Goal: Transaction & Acquisition: Purchase product/service

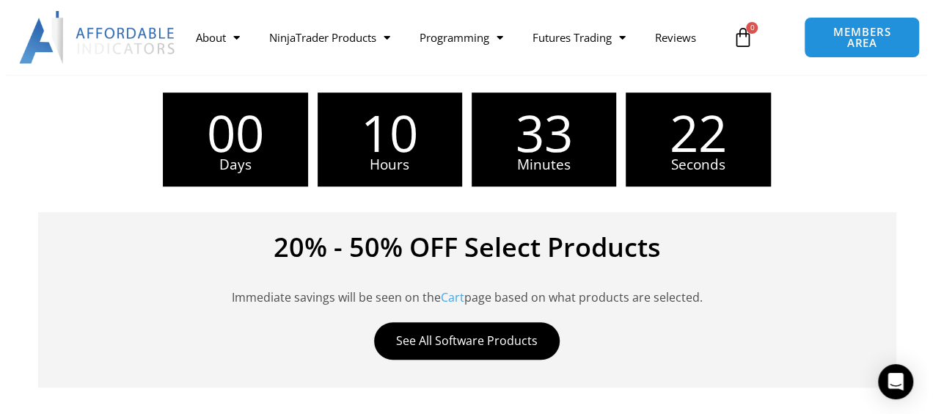
scroll to position [440, 0]
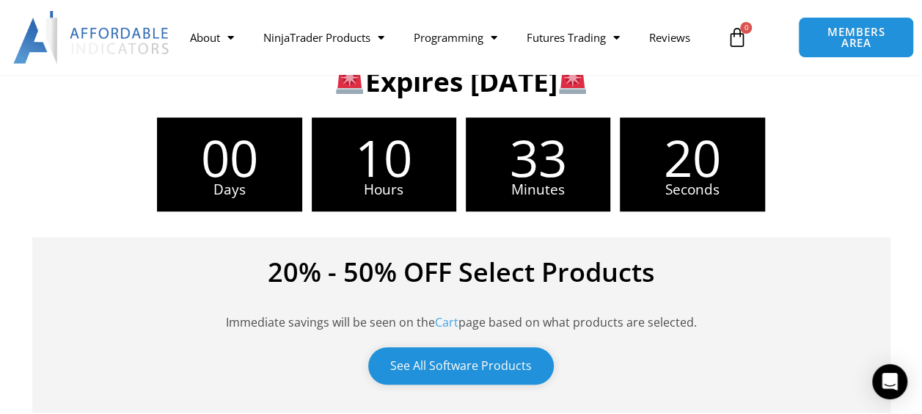
click at [484, 361] on link "See All Software Products" at bounding box center [461, 365] width 186 height 37
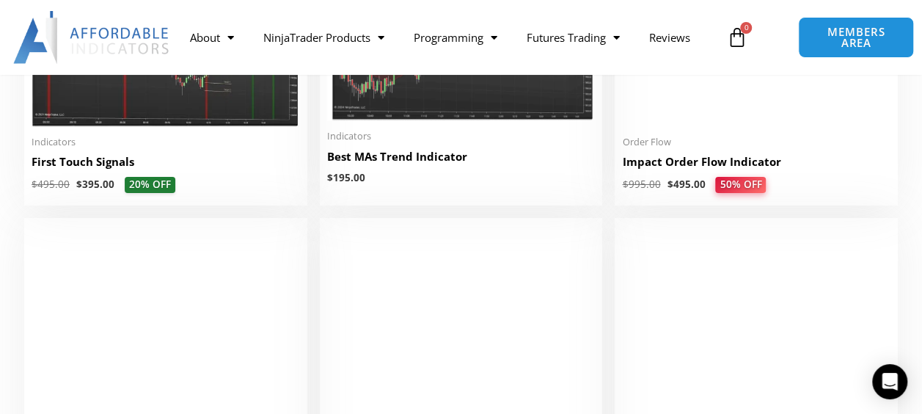
scroll to position [2495, 0]
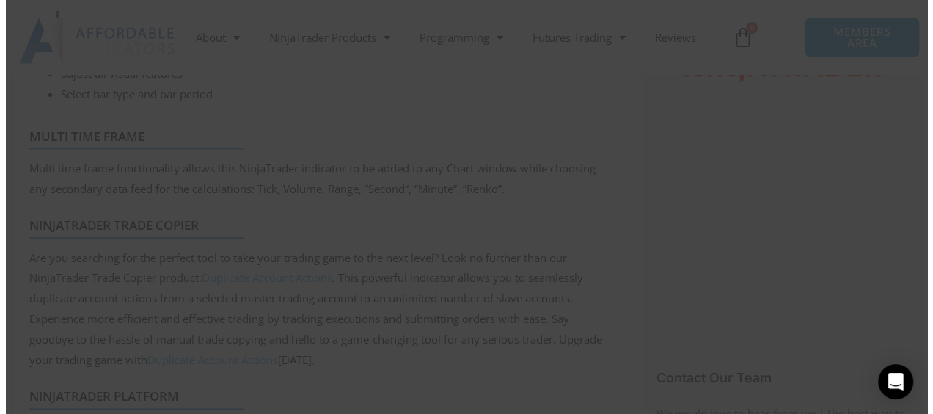
scroll to position [863, 0]
